Goal: Navigation & Orientation: Find specific page/section

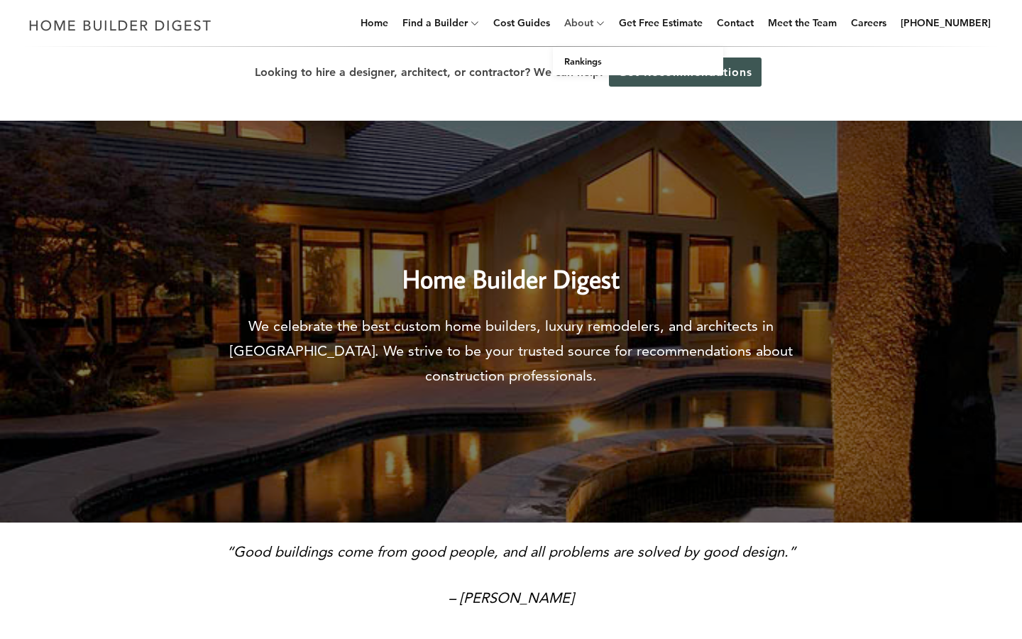
click at [584, 23] on link "About" at bounding box center [576, 22] width 35 height 45
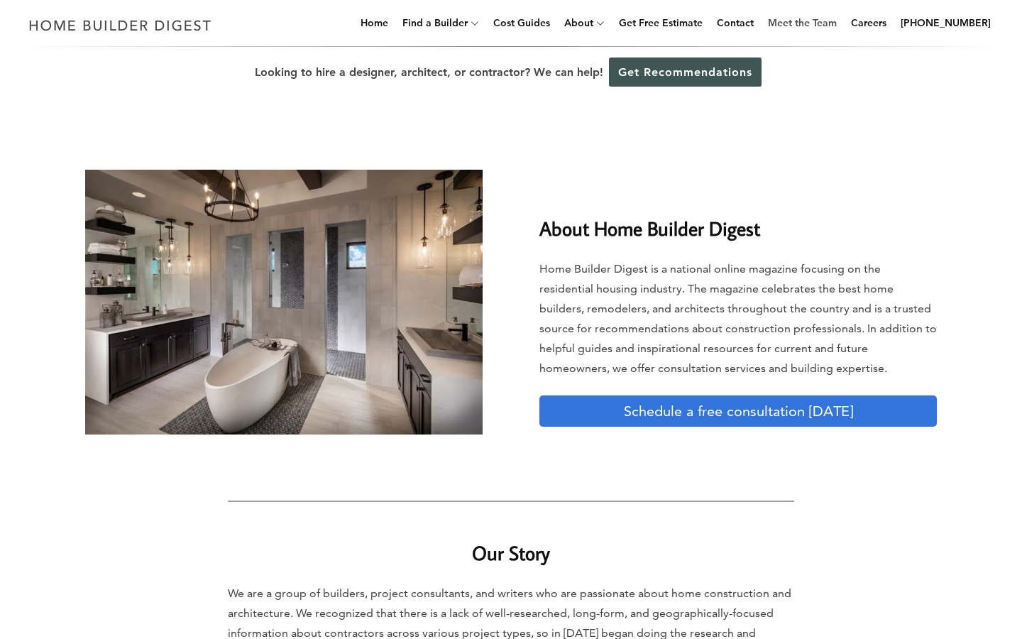
click at [801, 18] on link "Meet the Team" at bounding box center [802, 22] width 80 height 45
